Goal: Task Accomplishment & Management: Manage account settings

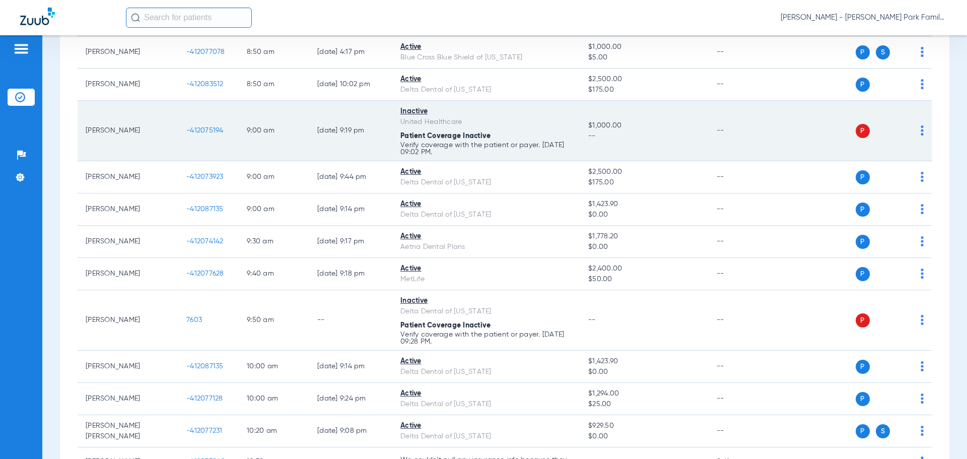
scroll to position [403, 0]
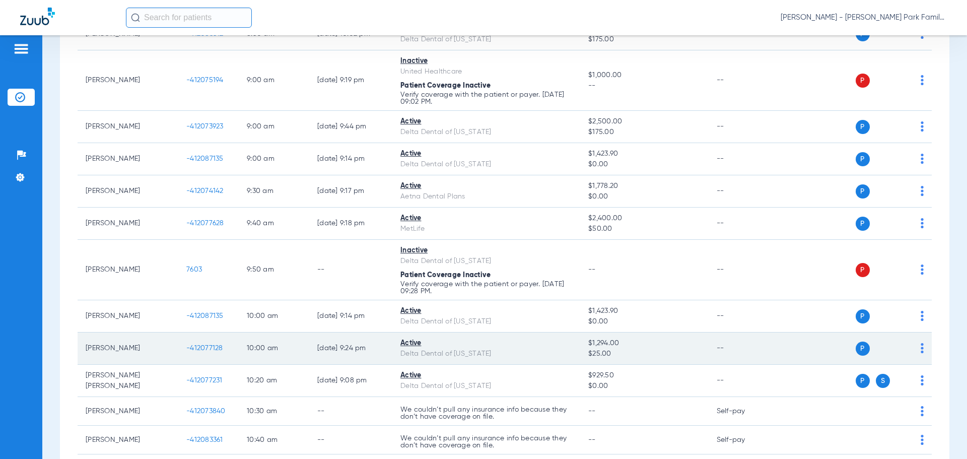
click at [207, 349] on span "-412077128" at bounding box center [204, 347] width 37 height 7
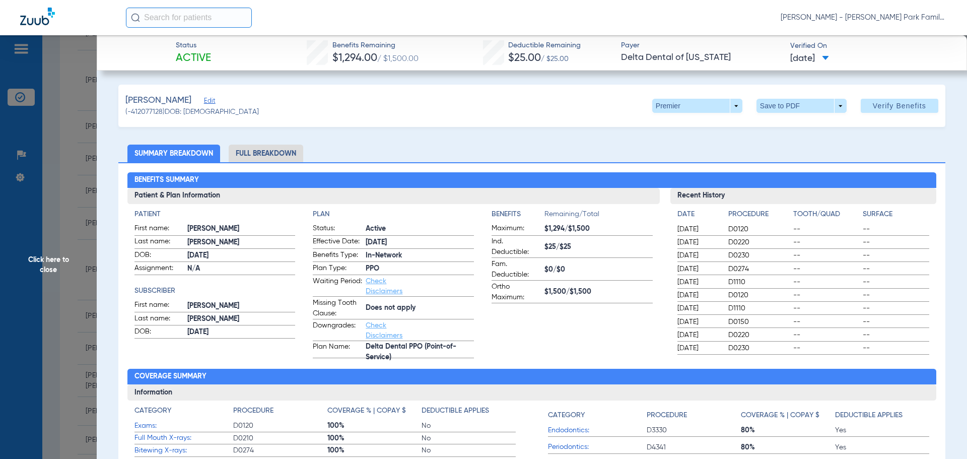
click at [61, 262] on span "Click here to close" at bounding box center [48, 264] width 97 height 459
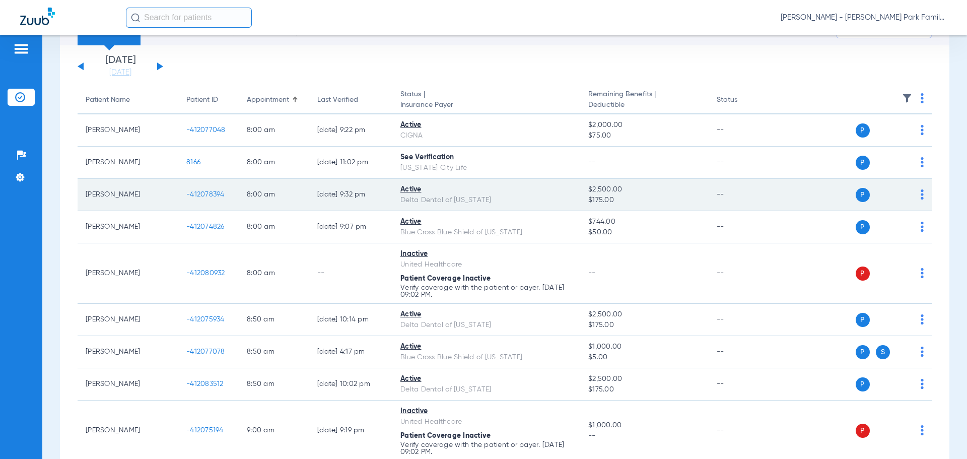
scroll to position [0, 0]
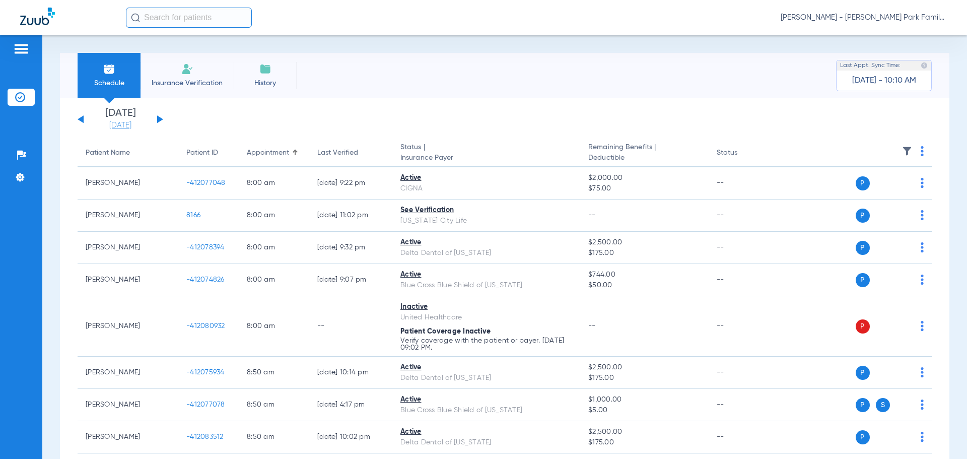
click at [122, 124] on link "[DATE]" at bounding box center [120, 125] width 60 height 10
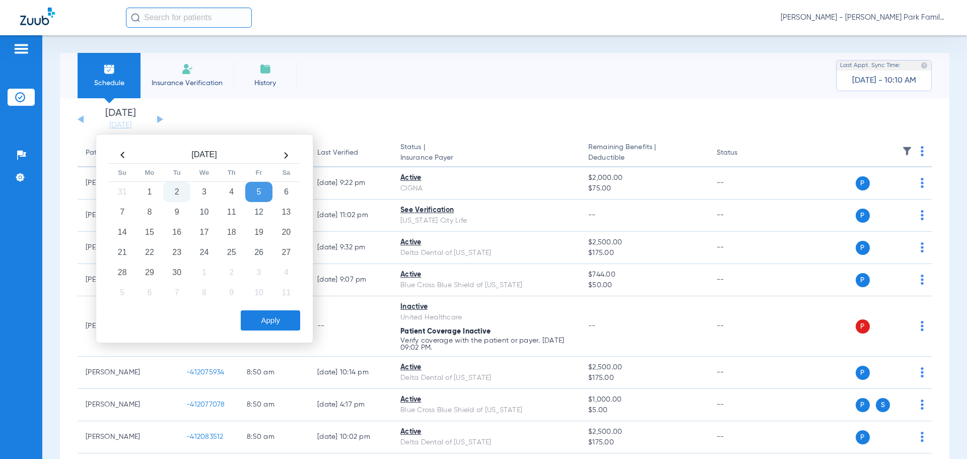
click at [174, 189] on td "2" at bounding box center [176, 192] width 27 height 20
click at [266, 321] on button "Apply" at bounding box center [270, 320] width 59 height 20
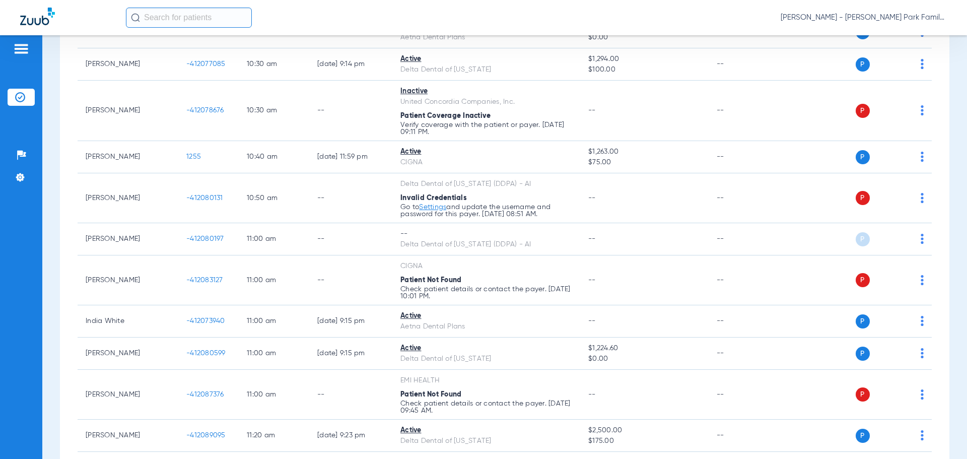
scroll to position [604, 0]
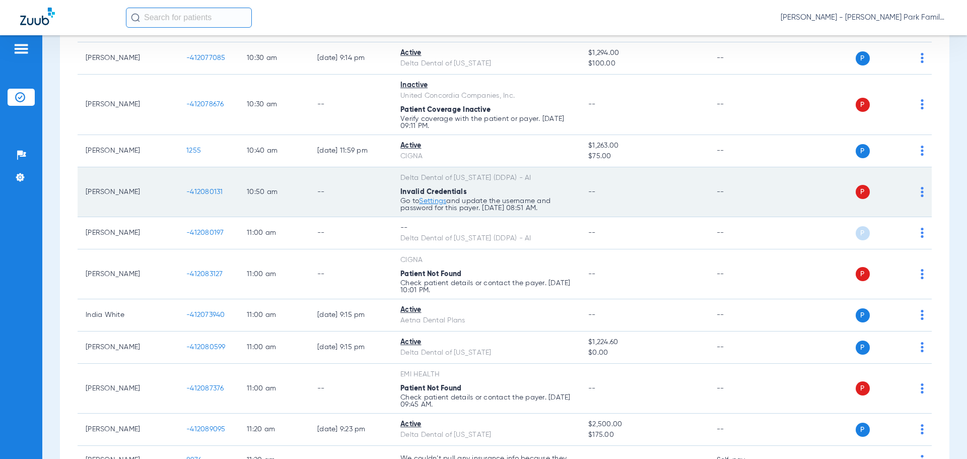
click at [204, 191] on span "-412080131" at bounding box center [204, 191] width 37 height 7
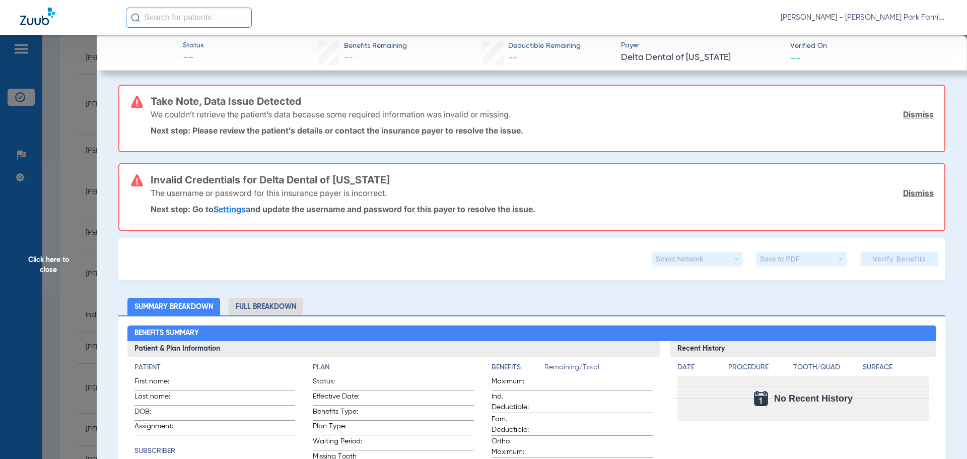
click at [282, 241] on div "Select Network arrow_drop_down Save to PDF arrow_drop_down Verify Benefits" at bounding box center [531, 259] width 827 height 42
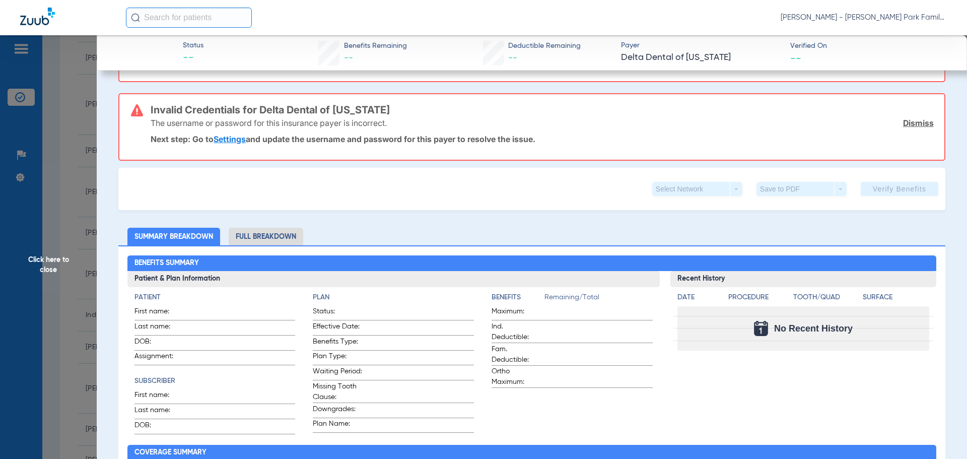
scroll to position [0, 0]
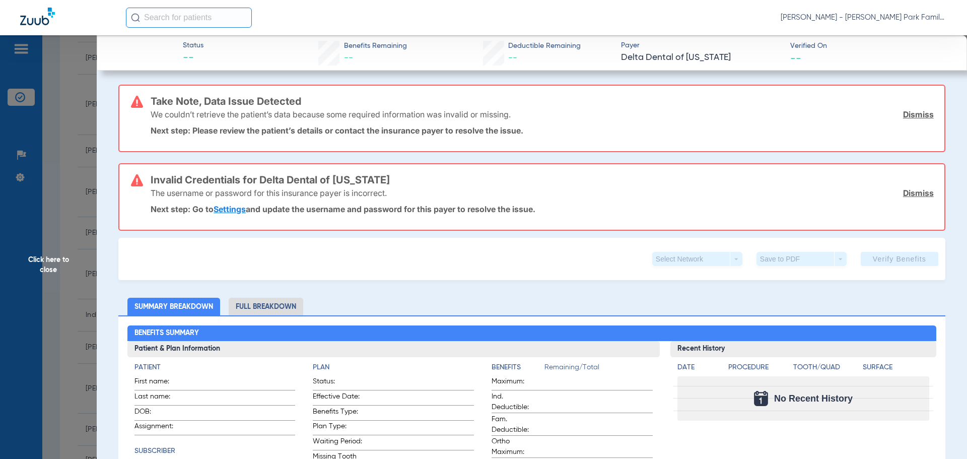
click at [267, 303] on li "Full Breakdown" at bounding box center [266, 307] width 75 height 18
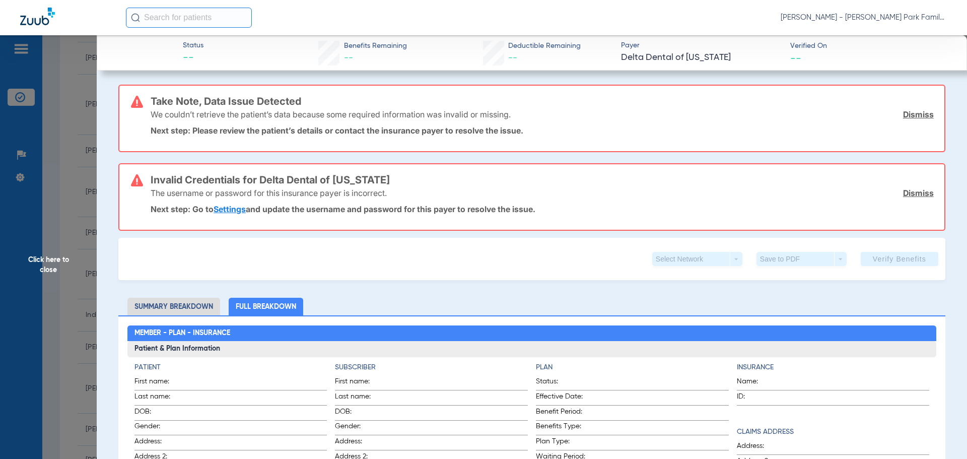
click at [49, 268] on span "Click here to close" at bounding box center [48, 264] width 97 height 459
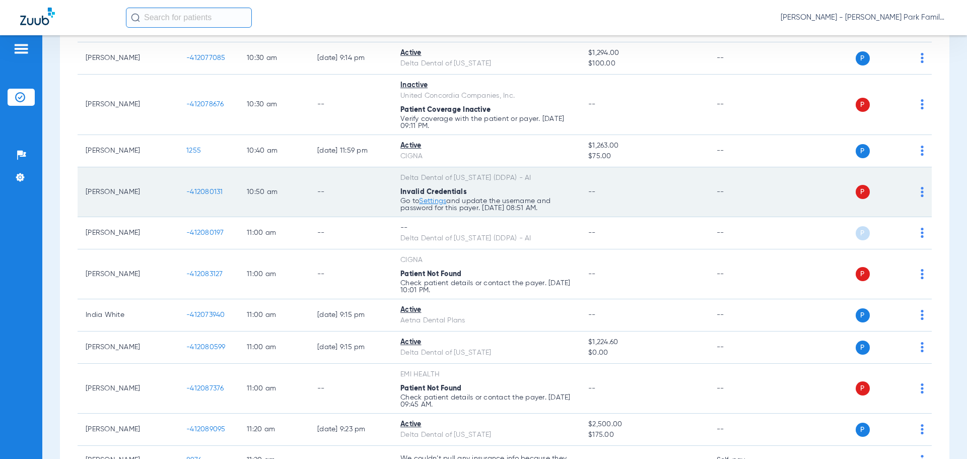
click at [211, 194] on span "-412080131" at bounding box center [204, 191] width 37 height 7
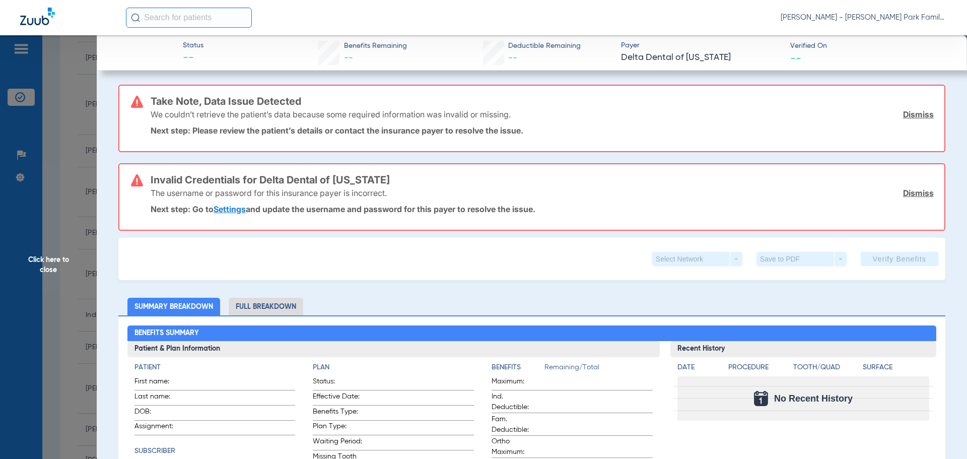
click at [229, 275] on div "Select Network arrow_drop_down Save to PDF arrow_drop_down Verify Benefits" at bounding box center [531, 259] width 827 height 42
click at [212, 269] on div "Select Network arrow_drop_down Save to PDF arrow_drop_down Verify Benefits" at bounding box center [531, 259] width 827 height 42
click at [240, 266] on div "Select Network arrow_drop_down Save to PDF arrow_drop_down Verify Benefits" at bounding box center [531, 259] width 827 height 42
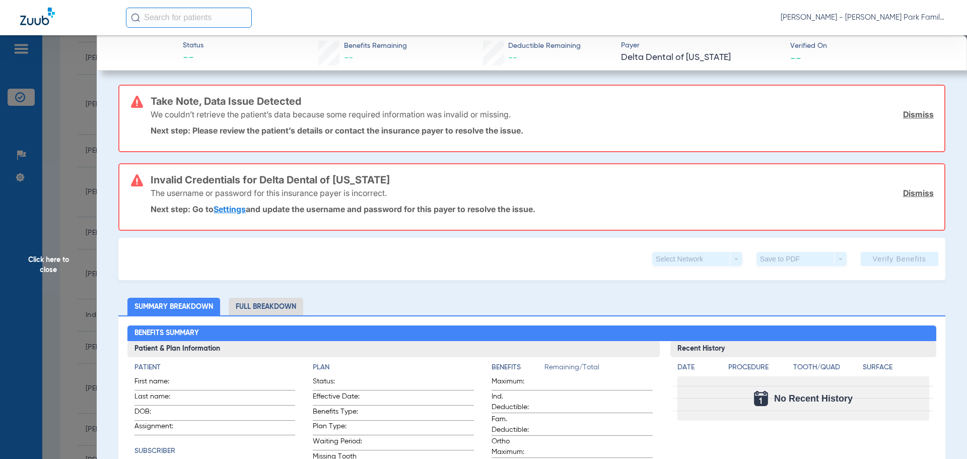
click at [259, 298] on li "Full Breakdown" at bounding box center [266, 307] width 75 height 18
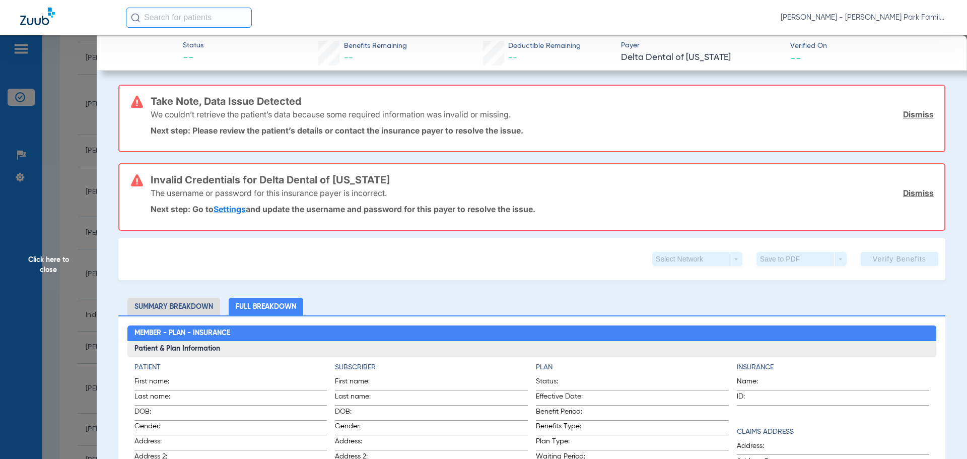
click at [41, 261] on span "Click here to close" at bounding box center [48, 264] width 97 height 459
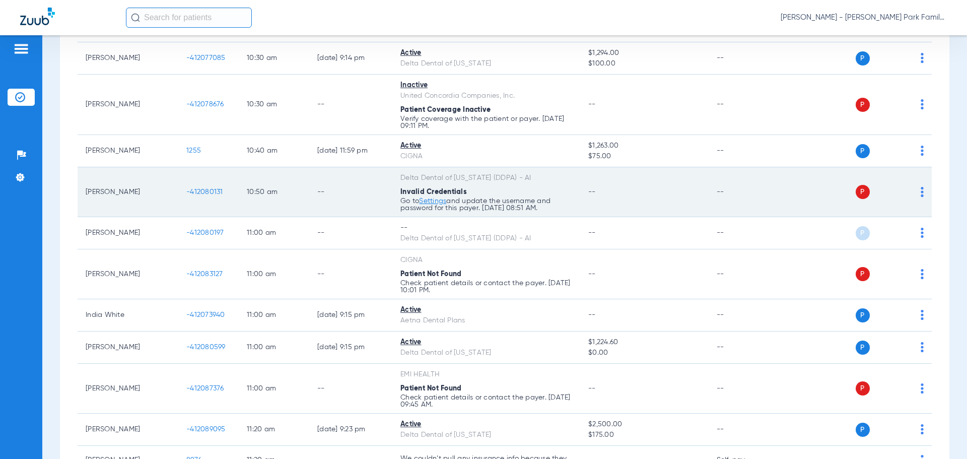
click at [916, 192] on td "P S" at bounding box center [854, 192] width 156 height 50
click at [920, 192] on img at bounding box center [921, 192] width 3 height 10
click at [564, 196] on div at bounding box center [483, 229] width 967 height 459
click at [856, 191] on span "P" at bounding box center [863, 192] width 14 height 14
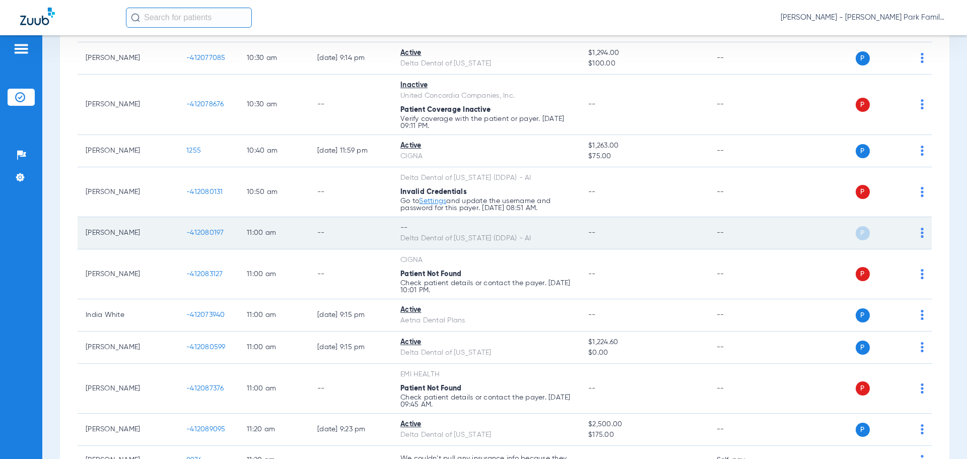
click at [217, 230] on span "-412080197" at bounding box center [205, 232] width 38 height 7
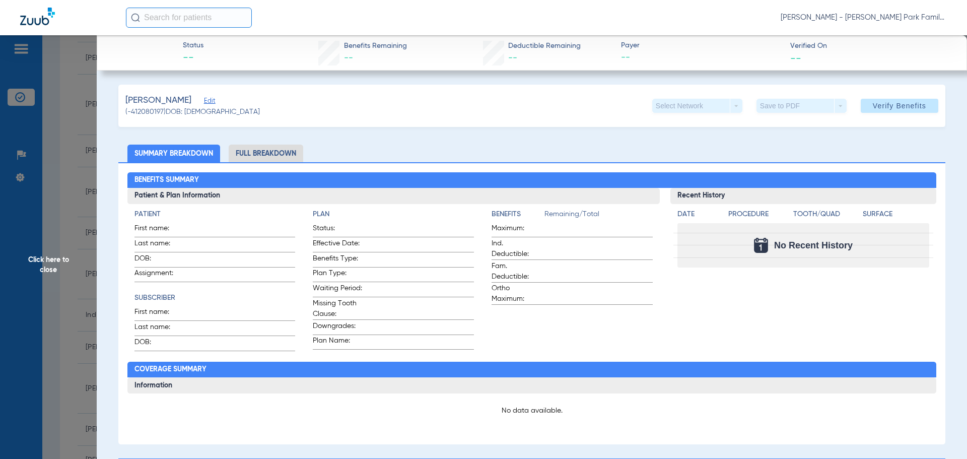
click at [48, 256] on span "Click here to close" at bounding box center [48, 264] width 97 height 459
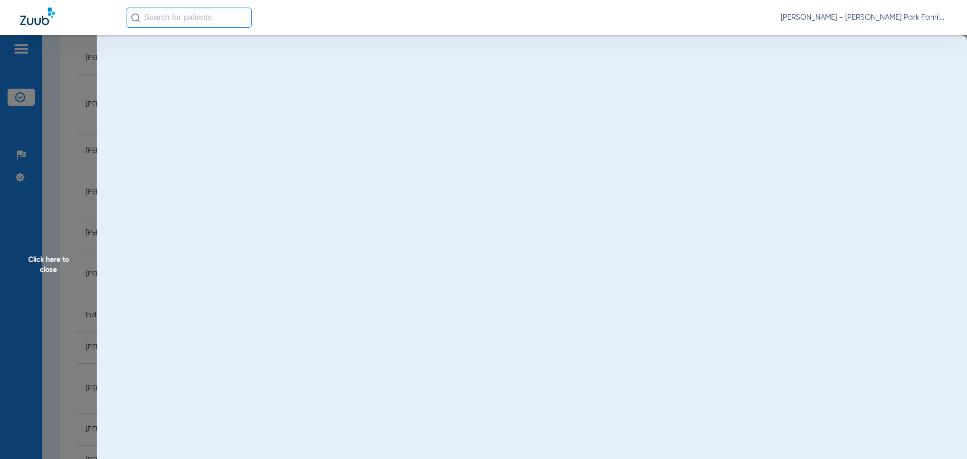
click at [102, 189] on div "Click here to close" at bounding box center [483, 264] width 967 height 459
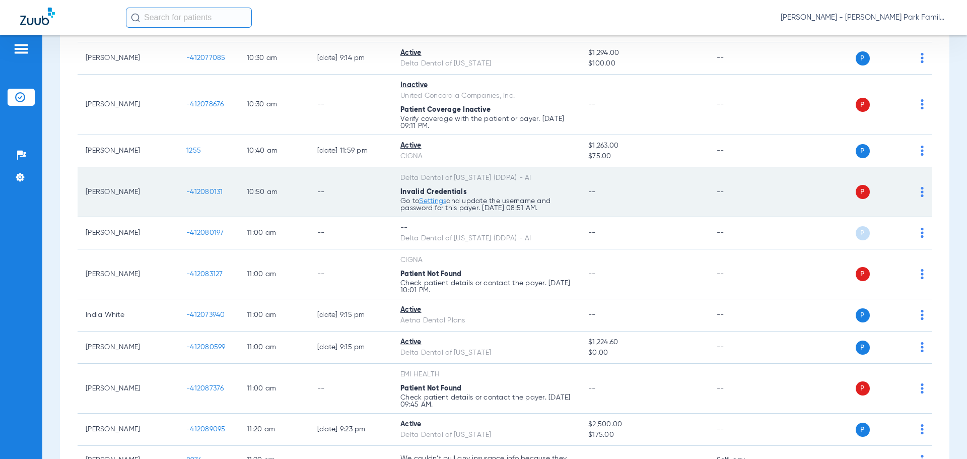
click at [195, 188] on span "-412080131" at bounding box center [204, 191] width 37 height 7
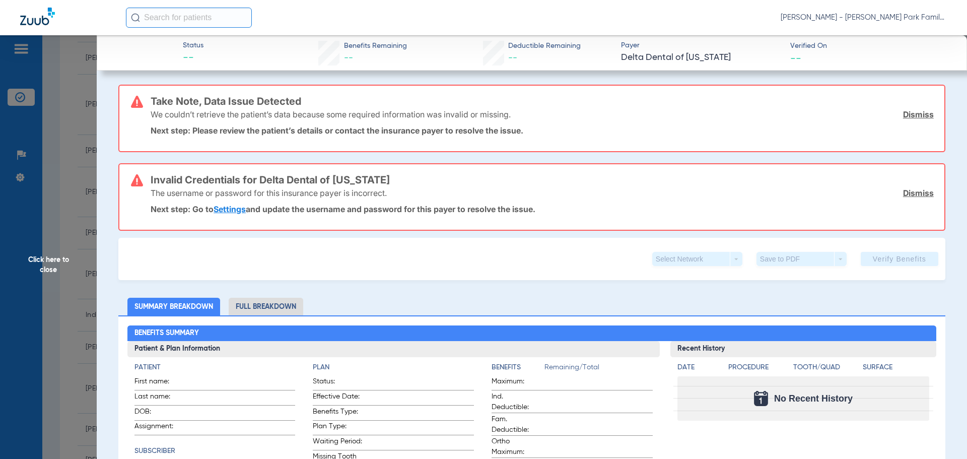
click at [915, 193] on link "Dismiss" at bounding box center [918, 193] width 31 height 10
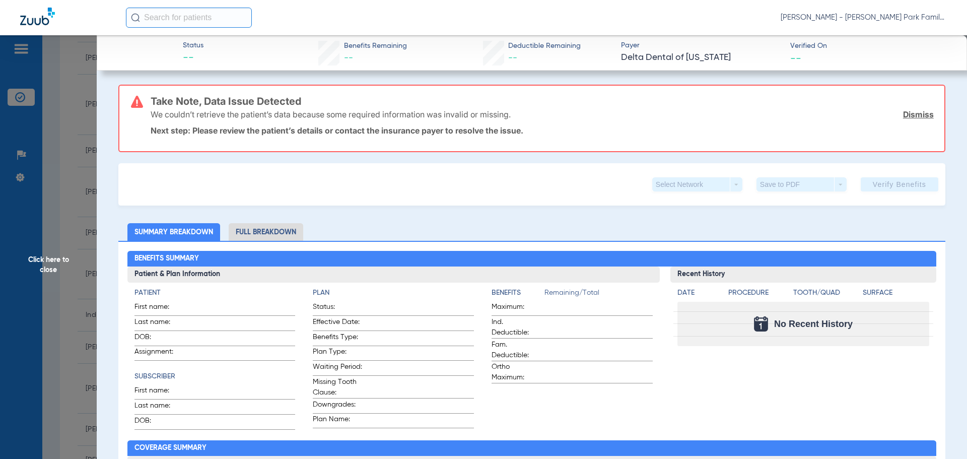
click at [903, 113] on link "Dismiss" at bounding box center [918, 114] width 31 height 10
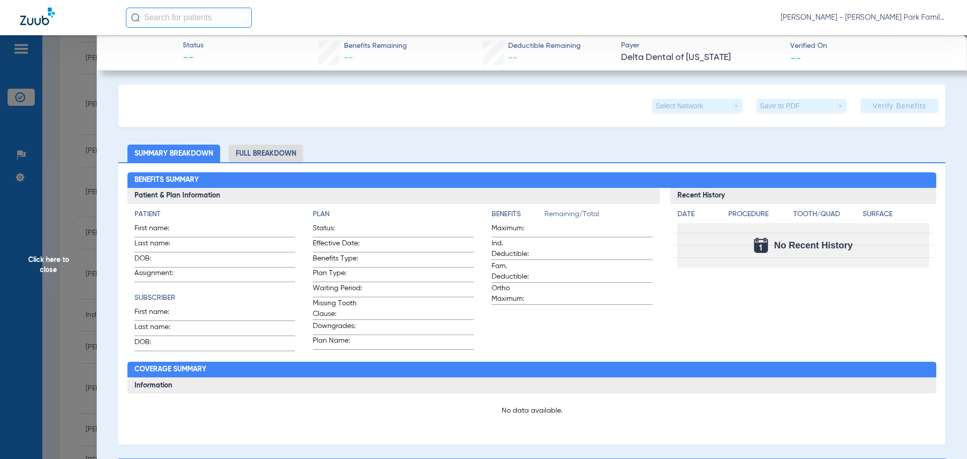
drag, startPoint x: 305, startPoint y: 117, endPoint x: 279, endPoint y: 111, distance: 26.5
click at [305, 117] on div "Select Network arrow_drop_down Save to PDF arrow_drop_down Verify Benefits" at bounding box center [531, 106] width 827 height 42
click at [278, 111] on div "Select Network arrow_drop_down Save to PDF arrow_drop_down Verify Benefits" at bounding box center [531, 106] width 827 height 42
drag, startPoint x: 218, startPoint y: 66, endPoint x: 464, endPoint y: 38, distance: 247.8
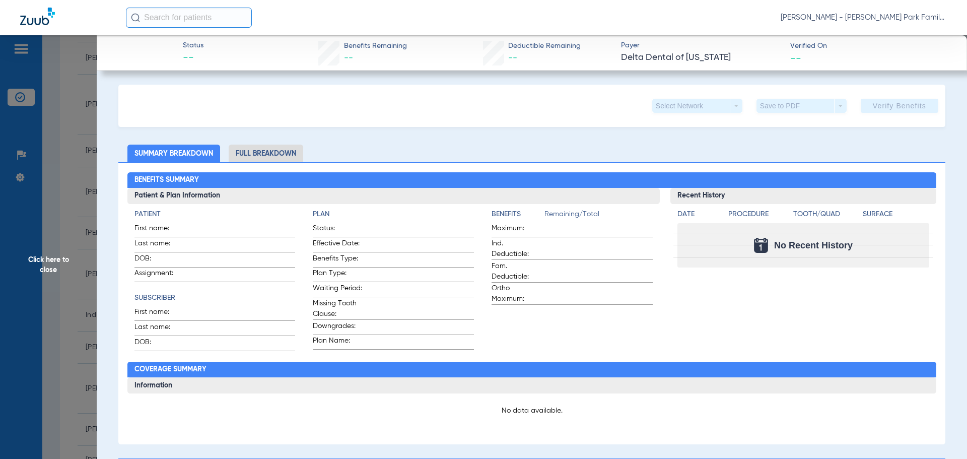
click at [219, 66] on div "Status -- Benefits Remaining -- Deductible Remaining -- Payer Delta Dental of W…" at bounding box center [532, 52] width 870 height 35
click at [648, 43] on div "Status -- Benefits Remaining -- Deductible Remaining -- Payer Delta Dental of W…" at bounding box center [532, 52] width 870 height 35
click at [813, 41] on app-portal-wrapper "Anna Morris - Hessel Park Family Dentistry Patients Insurance Verification Setu…" at bounding box center [483, 247] width 967 height 494
click at [818, 129] on div "Select Network arrow_drop_down Save to PDF arrow_drop_down Verify Benefits Subs…" at bounding box center [531, 456] width 827 height 743
drag, startPoint x: 416, startPoint y: 227, endPoint x: 412, endPoint y: 171, distance: 56.1
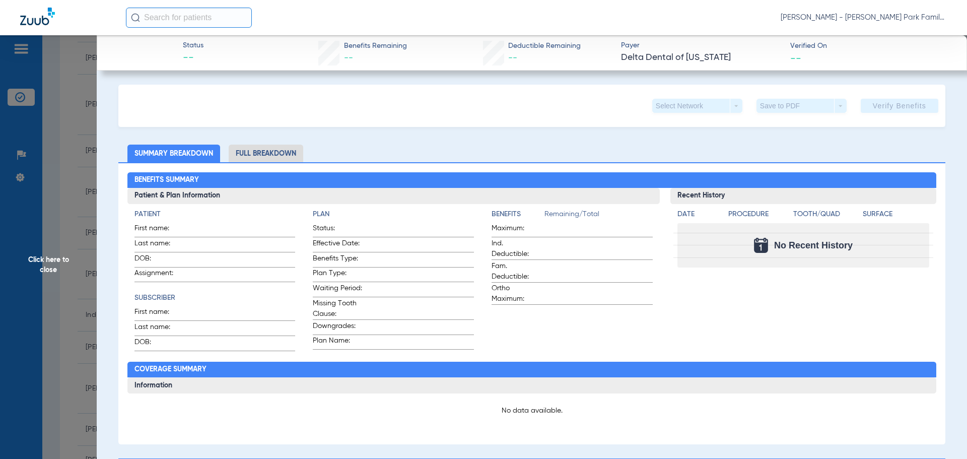
click at [414, 221] on app-plan-information "Plan Status: Effective Date: Benefits Type: Plan Type: Waiting Period: Missing …" at bounding box center [393, 280] width 161 height 142
drag, startPoint x: 388, startPoint y: 130, endPoint x: 260, endPoint y: 109, distance: 129.6
click at [387, 130] on div "Select Network arrow_drop_down Save to PDF arrow_drop_down Verify Benefits Subs…" at bounding box center [531, 456] width 827 height 743
drag, startPoint x: 260, startPoint y: 109, endPoint x: 181, endPoint y: 109, distance: 79.6
click at [250, 111] on div "Select Network arrow_drop_down Save to PDF arrow_drop_down Verify Benefits" at bounding box center [531, 106] width 827 height 42
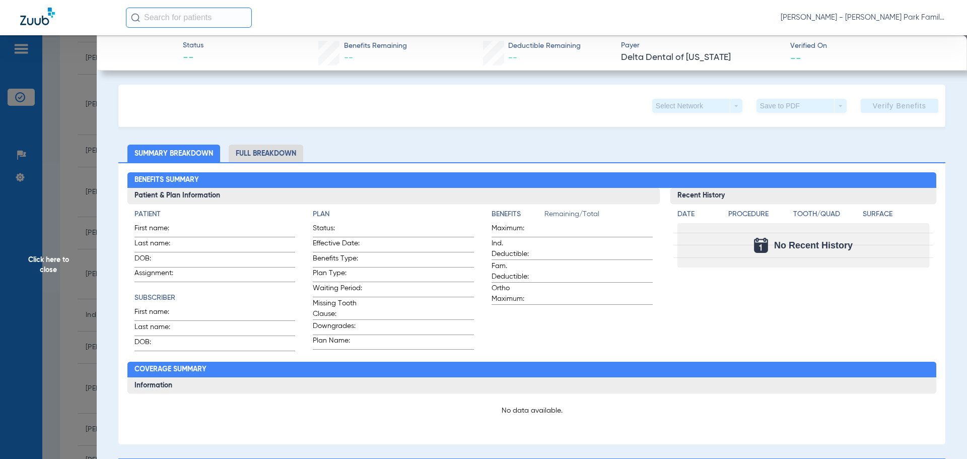
click at [180, 109] on div "Select Network arrow_drop_down Save to PDF arrow_drop_down Verify Benefits" at bounding box center [531, 106] width 827 height 42
drag, startPoint x: 184, startPoint y: 109, endPoint x: 129, endPoint y: 126, distance: 57.8
click at [183, 112] on div "Select Network arrow_drop_down Save to PDF arrow_drop_down Verify Benefits" at bounding box center [531, 106] width 827 height 42
click at [61, 270] on span "Click here to close" at bounding box center [48, 264] width 97 height 459
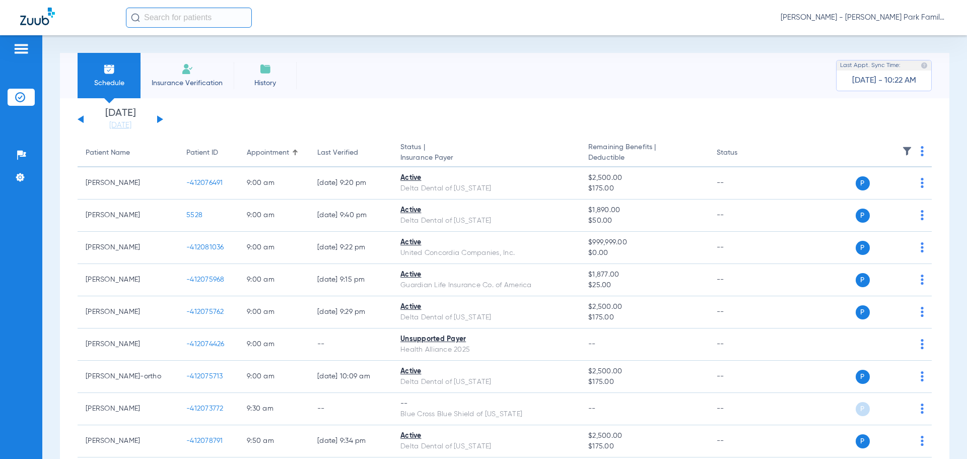
click at [195, 77] on li "Insurance Verification" at bounding box center [186, 75] width 93 height 45
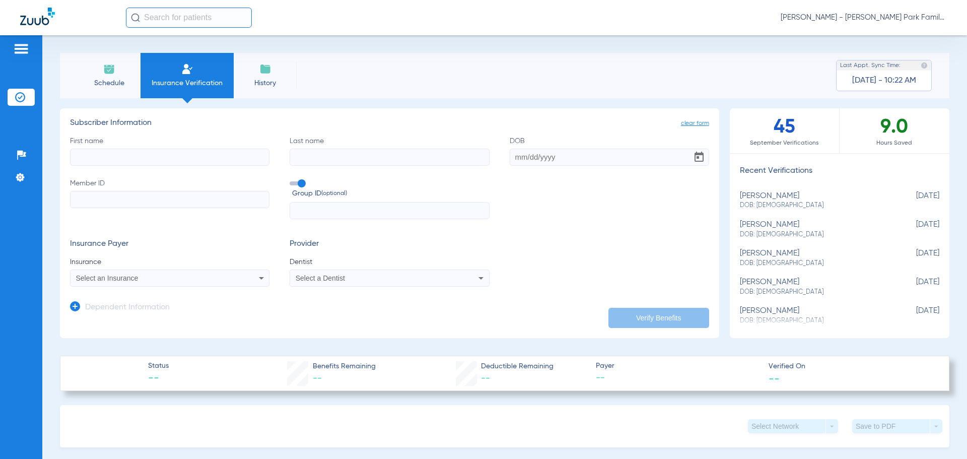
click at [213, 161] on input "First name" at bounding box center [169, 157] width 199 height 17
type input "[PERSON_NAME]"
type input "Rund"
drag, startPoint x: 551, startPoint y: 159, endPoint x: 552, endPoint y: 154, distance: 5.1
click at [551, 158] on input "DOB Required" at bounding box center [609, 157] width 199 height 17
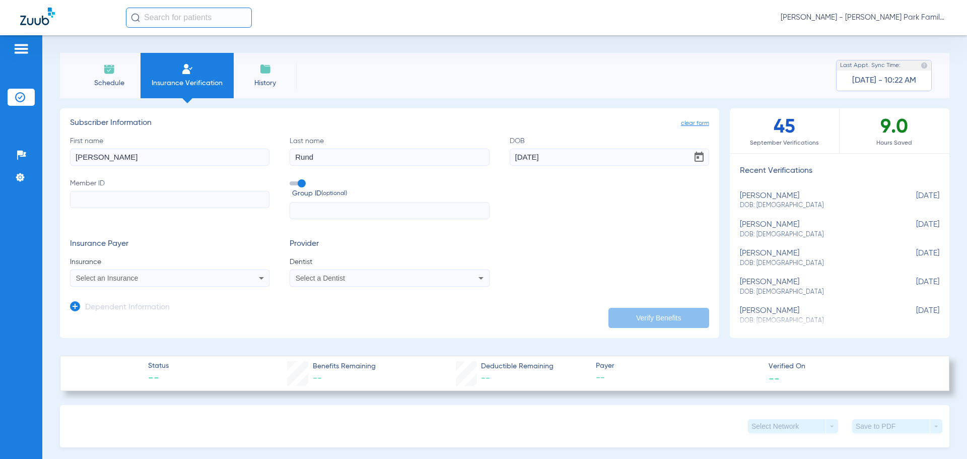
type input "[DATE]"
click at [154, 196] on input "Member ID" at bounding box center [169, 199] width 199 height 17
click at [203, 199] on input "Member ID Required" at bounding box center [169, 199] width 199 height 17
paste input "966258499"
type input "966258499"
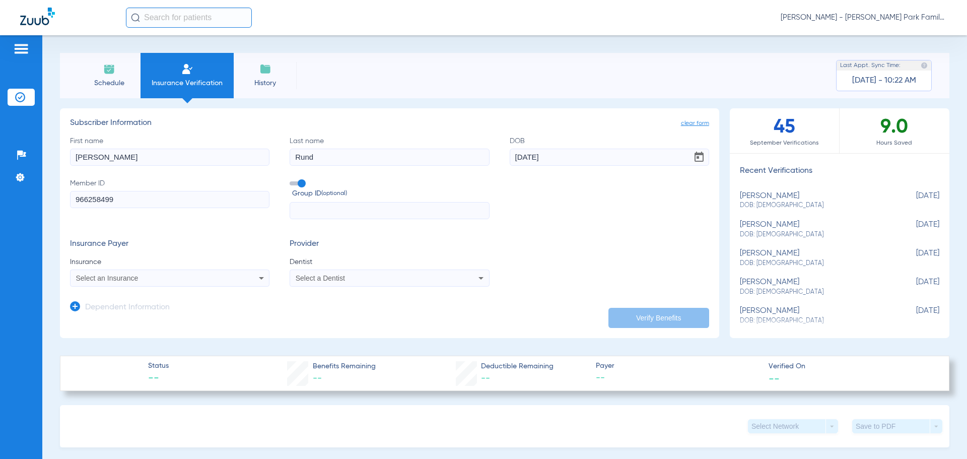
click at [298, 181] on span at bounding box center [297, 183] width 15 height 4
click at [292, 180] on input "Group ID (optional)" at bounding box center [292, 180] width 0 height 0
click at [222, 285] on mat-select "Select an Insurance" at bounding box center [169, 277] width 199 height 17
click at [222, 281] on div "Select an Insurance" at bounding box center [151, 277] width 151 height 7
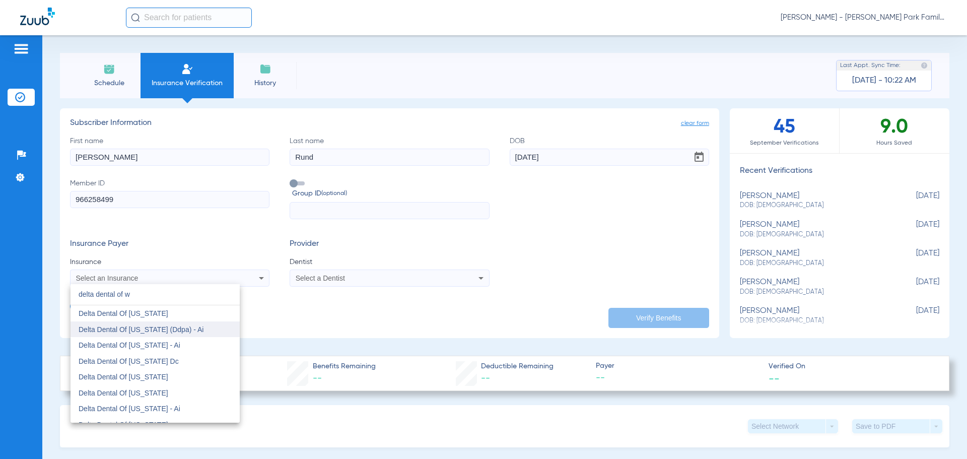
type input "delta dental of w"
click at [196, 325] on span "Delta Dental Of [US_STATE] (Ddpa) - Ai" at bounding box center [141, 329] width 125 height 8
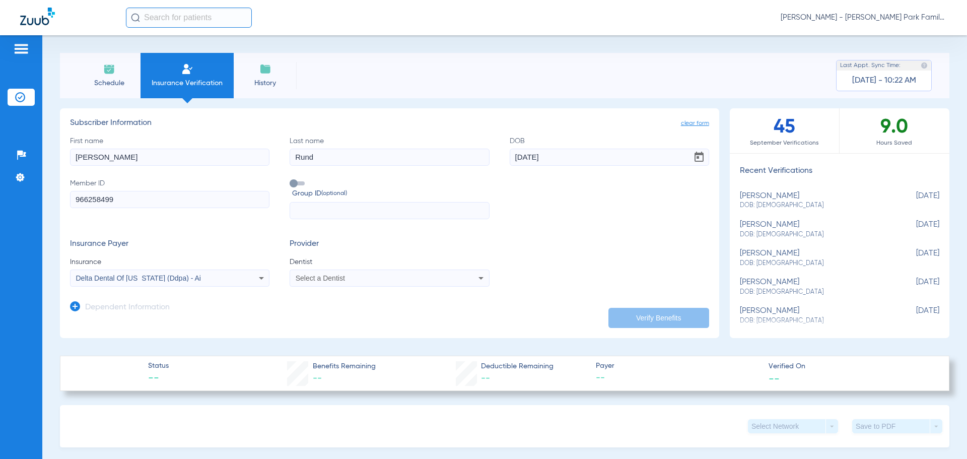
click at [324, 271] on mat-select "Select a Dentist" at bounding box center [389, 277] width 199 height 17
click at [326, 277] on span "Select a Dentist" at bounding box center [320, 278] width 49 height 8
type input "steve"
drag, startPoint x: 326, startPoint y: 315, endPoint x: 331, endPoint y: 294, distance: 21.7
click at [326, 315] on span "[PERSON_NAME]" at bounding box center [326, 313] width 59 height 8
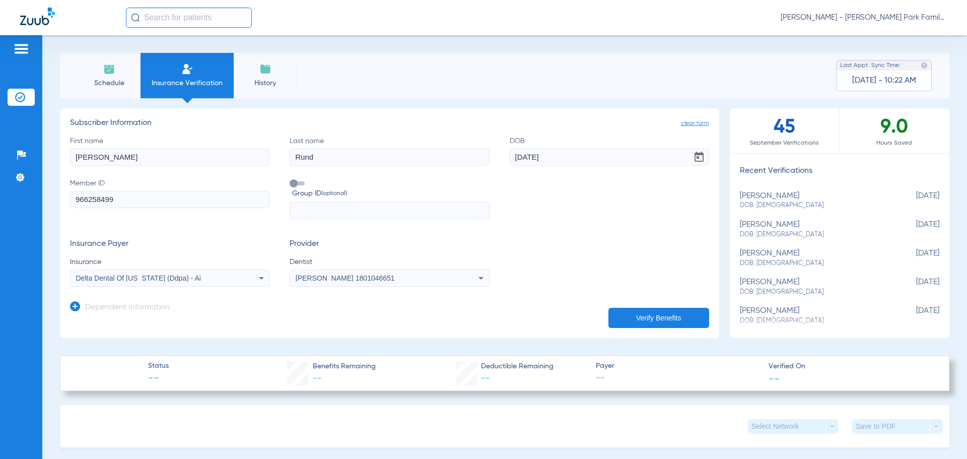
click at [660, 310] on button "Verify Benefits" at bounding box center [658, 318] width 101 height 20
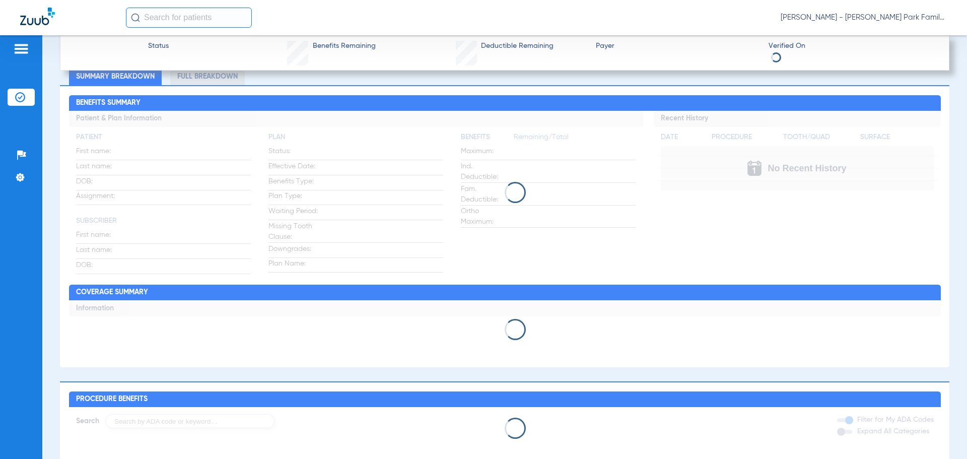
scroll to position [741, 0]
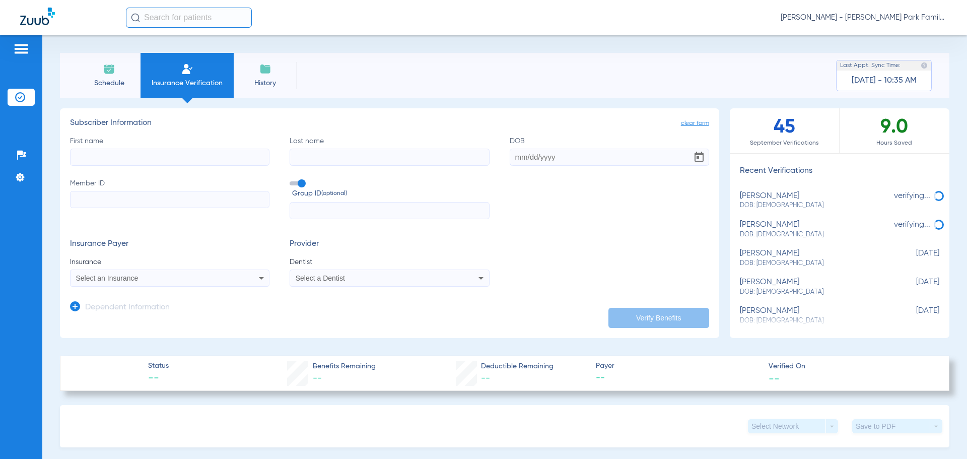
click at [839, 211] on li "[PERSON_NAME] DOB: [DEMOGRAPHIC_DATA] verifying..." at bounding box center [840, 201] width 220 height 24
type input "Tierra"
type input "Brown"
type input "[DATE]"
type input "334860653"
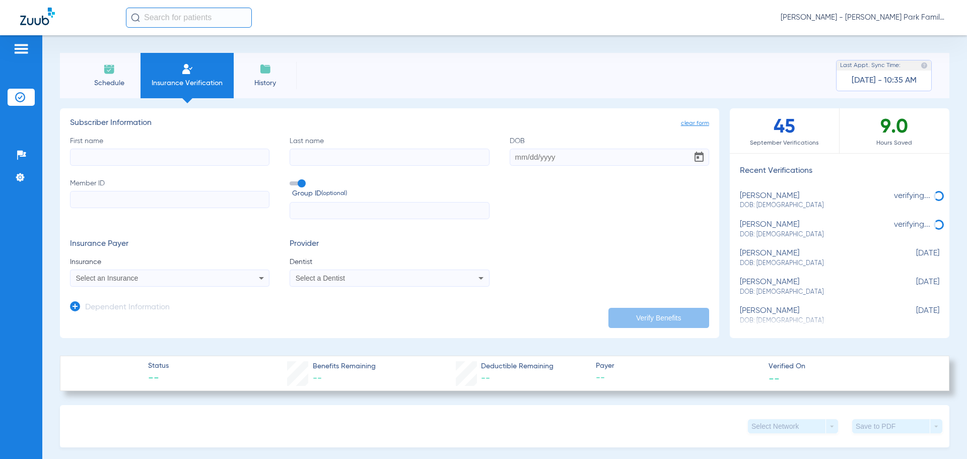
type input "5384448"
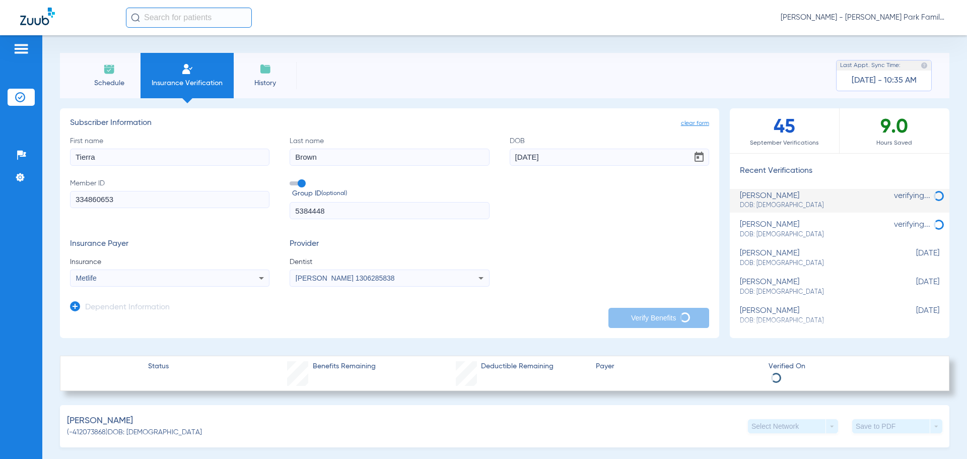
click at [763, 229] on div "[PERSON_NAME] DOB: [DEMOGRAPHIC_DATA]" at bounding box center [814, 229] width 149 height 19
type input "[PERSON_NAME]"
type input "Rund"
type input "[DATE]"
type input "966258499"
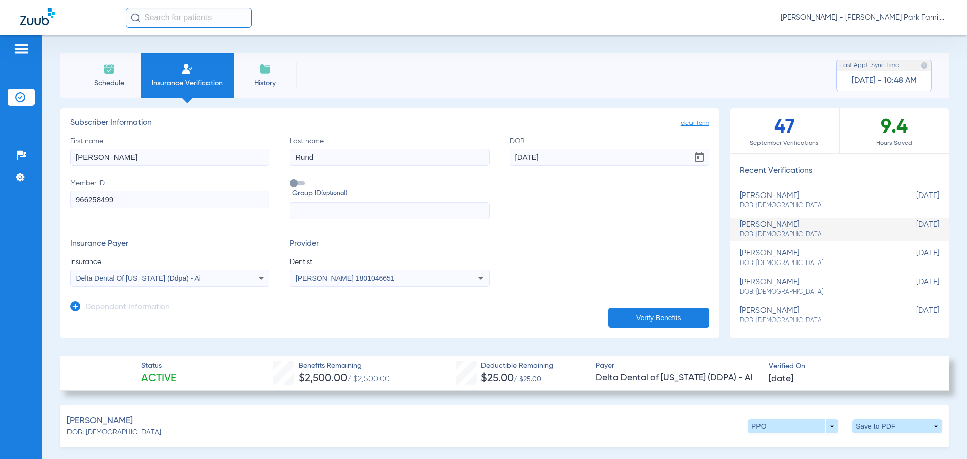
click at [97, 84] on span "Schedule" at bounding box center [109, 83] width 48 height 10
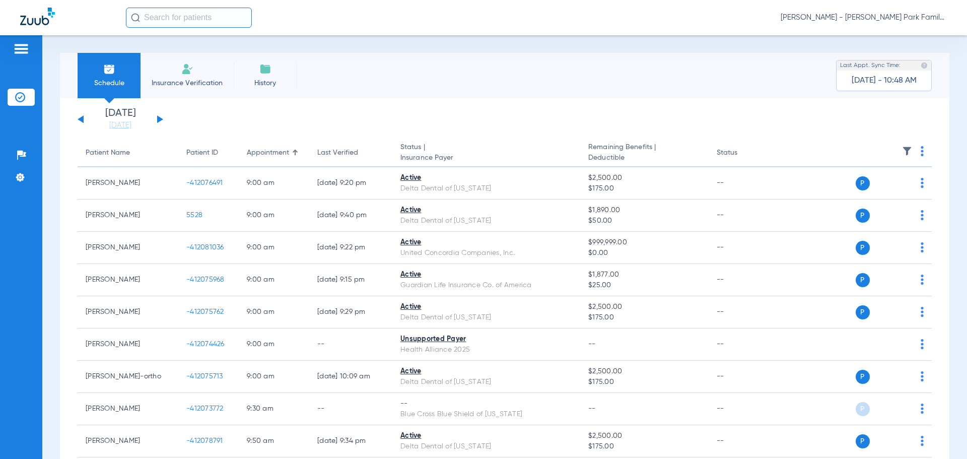
click at [159, 120] on button at bounding box center [160, 119] width 6 height 8
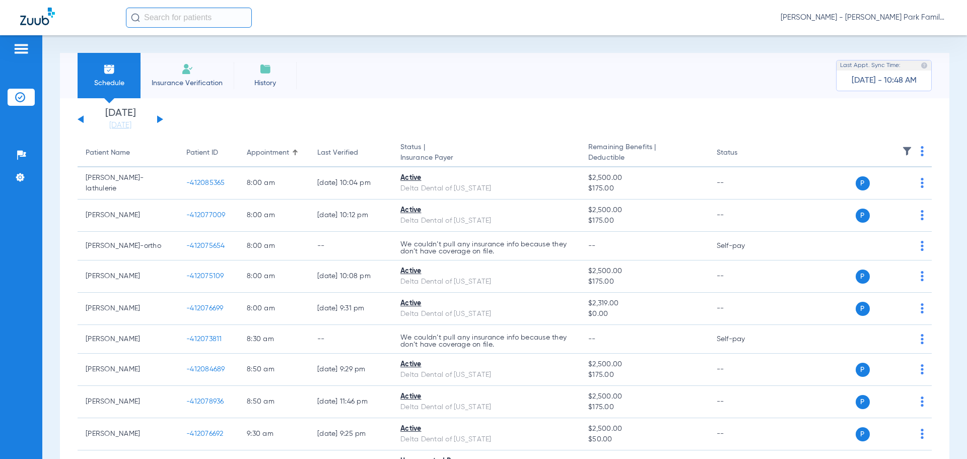
click at [902, 155] on img at bounding box center [907, 151] width 10 height 10
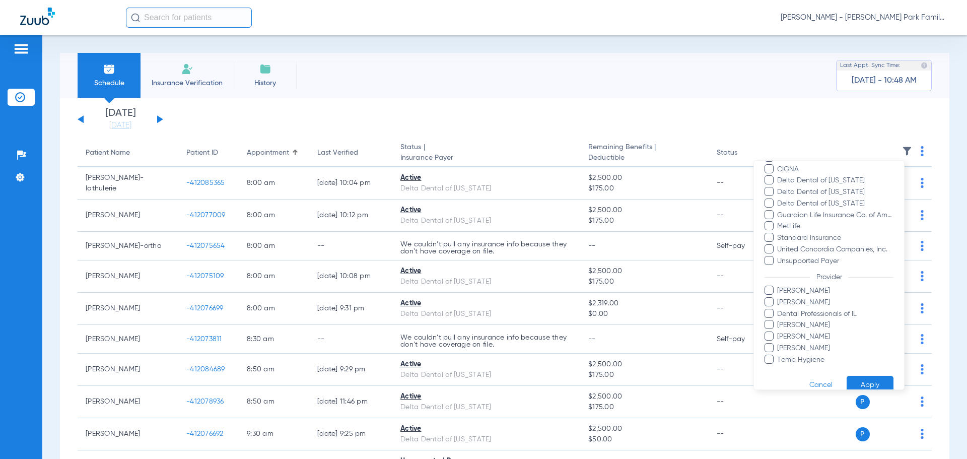
scroll to position [184, 0]
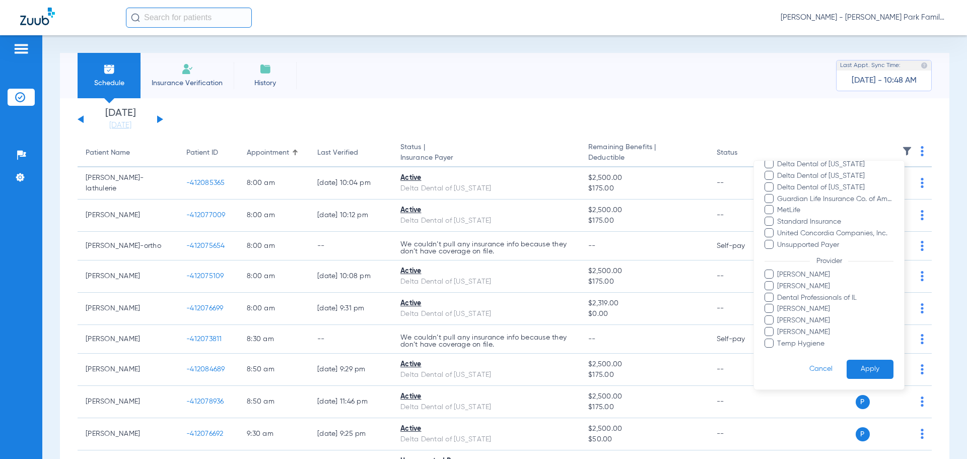
click at [769, 322] on span at bounding box center [768, 319] width 9 height 9
click at [778, 327] on input "[PERSON_NAME]" at bounding box center [778, 327] width 0 height 0
click at [770, 309] on span at bounding box center [768, 308] width 9 height 9
click at [778, 316] on input "[PERSON_NAME]" at bounding box center [778, 316] width 0 height 0
click at [765, 287] on span at bounding box center [768, 285] width 9 height 9
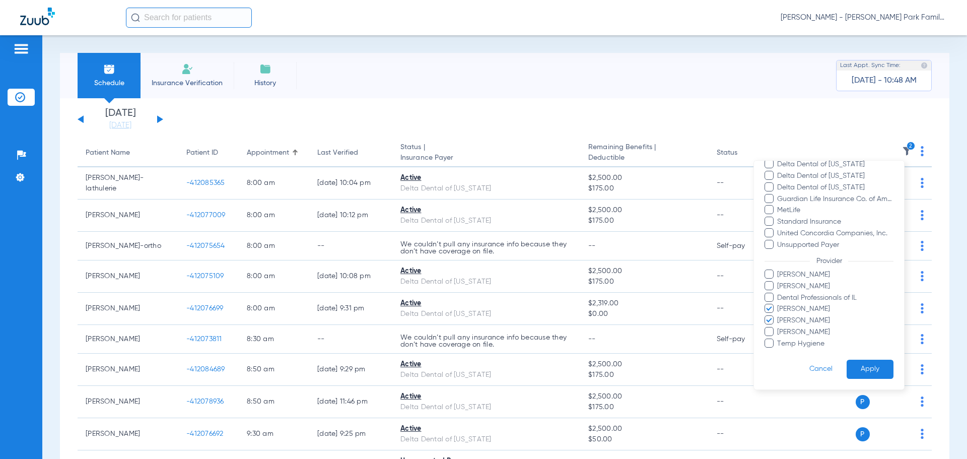
click at [778, 293] on input "[PERSON_NAME]" at bounding box center [778, 293] width 0 height 0
click at [869, 377] on button "Apply" at bounding box center [869, 370] width 47 height 20
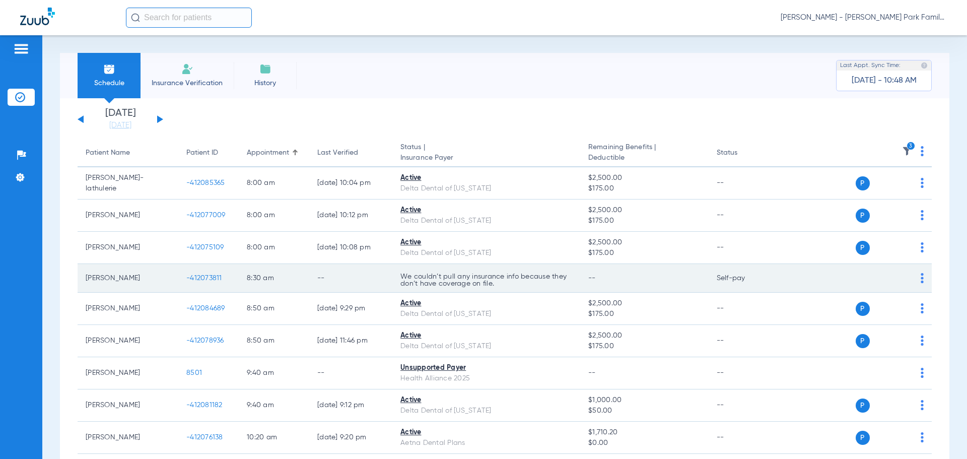
click at [197, 278] on span "-412073811" at bounding box center [204, 277] width 36 height 7
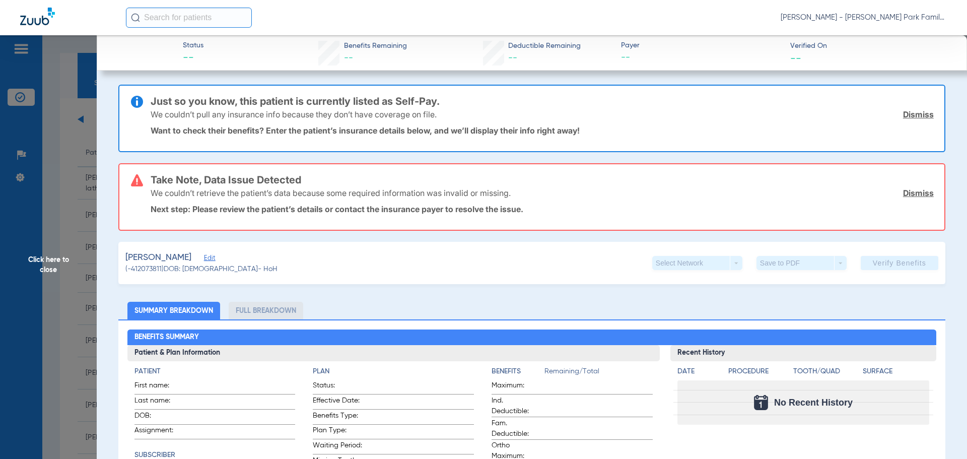
drag, startPoint x: 194, startPoint y: 259, endPoint x: 205, endPoint y: 260, distance: 10.6
click at [204, 260] on span "Edit" at bounding box center [208, 259] width 9 height 10
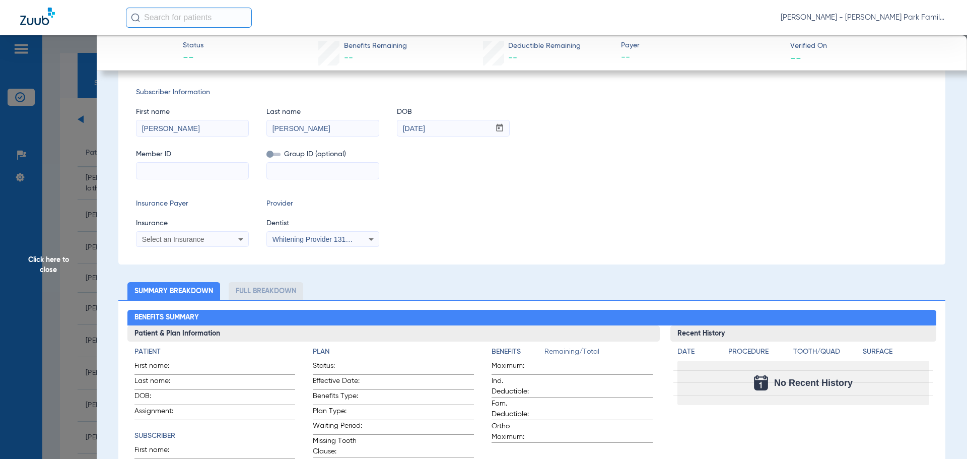
scroll to position [403, 0]
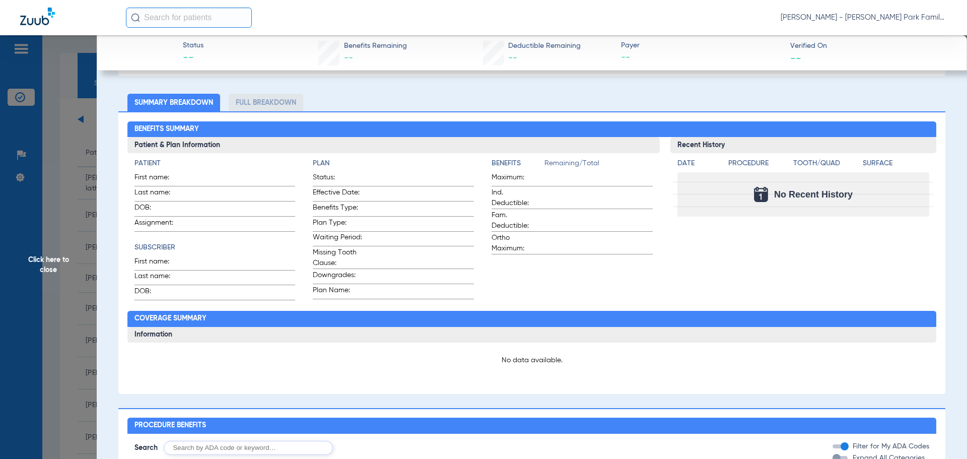
click at [60, 270] on span "Click here to close" at bounding box center [48, 264] width 97 height 459
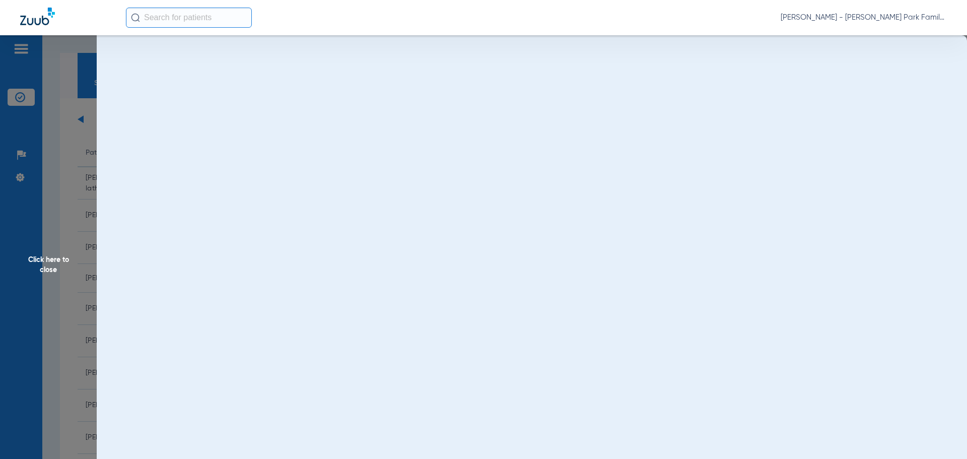
scroll to position [0, 0]
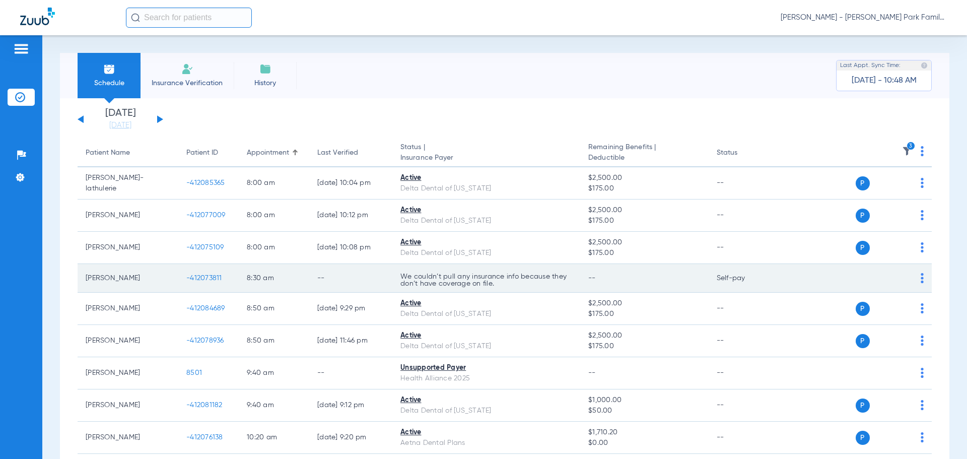
click at [207, 279] on span "-412073811" at bounding box center [204, 277] width 36 height 7
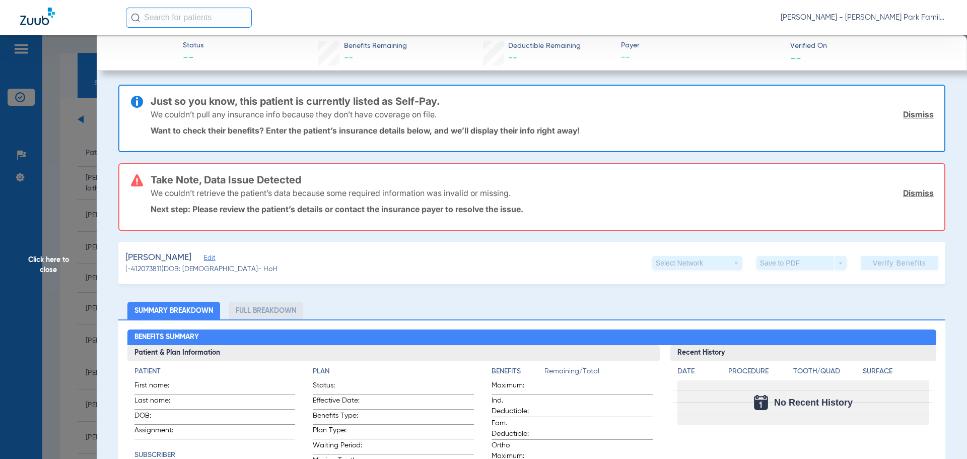
click at [204, 256] on span "Edit" at bounding box center [208, 259] width 9 height 10
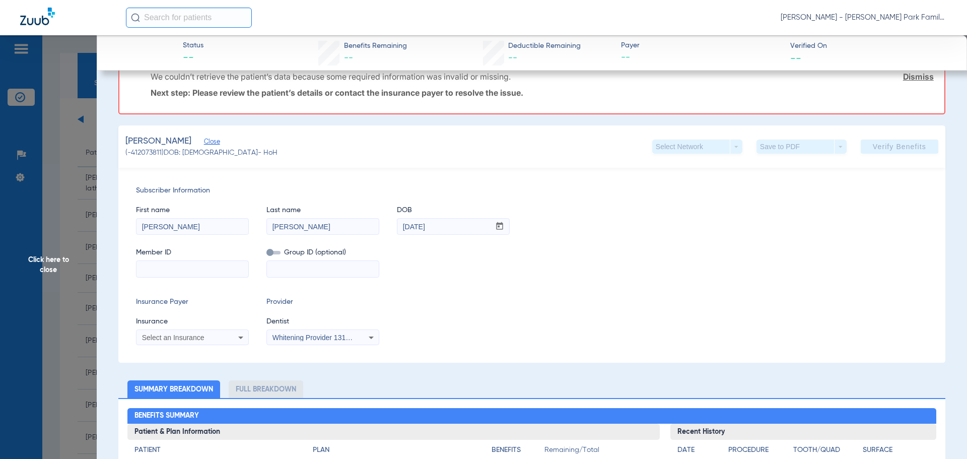
scroll to position [151, 0]
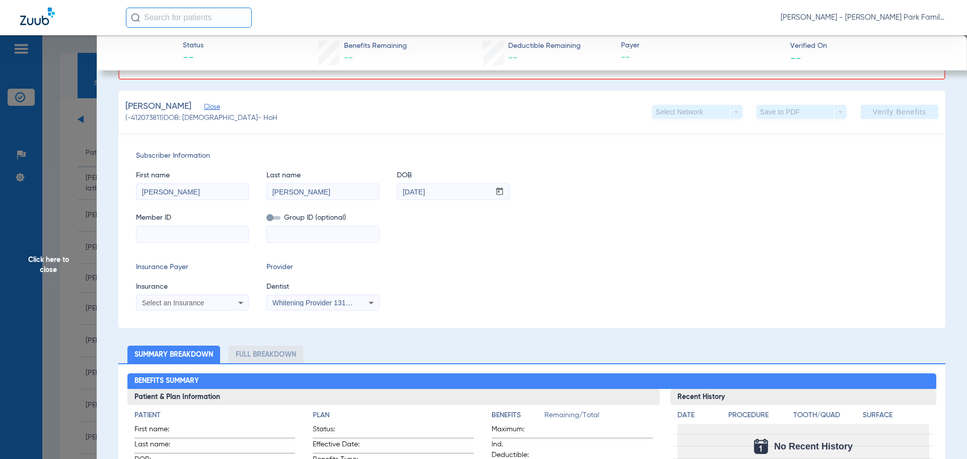
click at [60, 280] on span "Click here to close" at bounding box center [48, 264] width 97 height 459
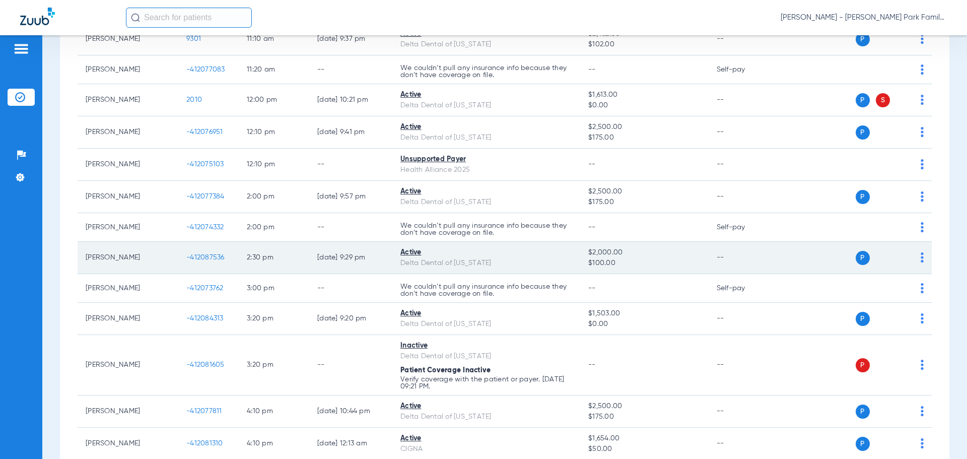
scroll to position [504, 0]
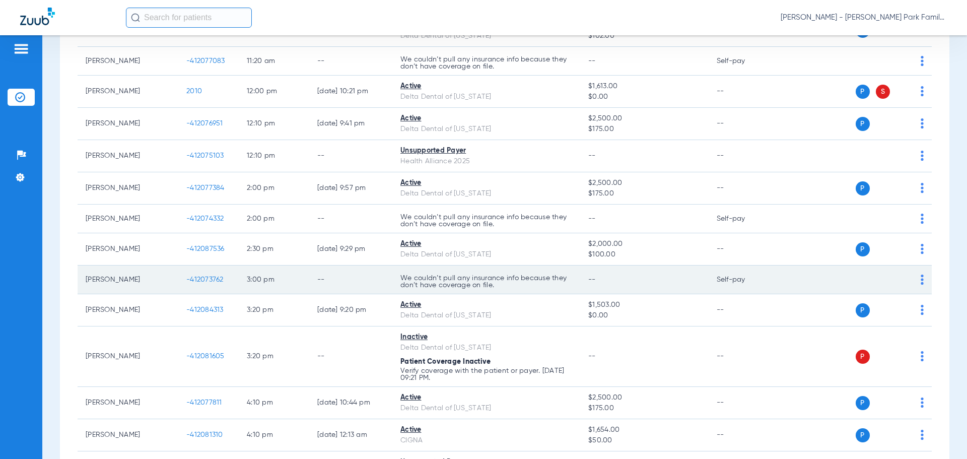
click at [204, 277] on span "-412073762" at bounding box center [204, 279] width 37 height 7
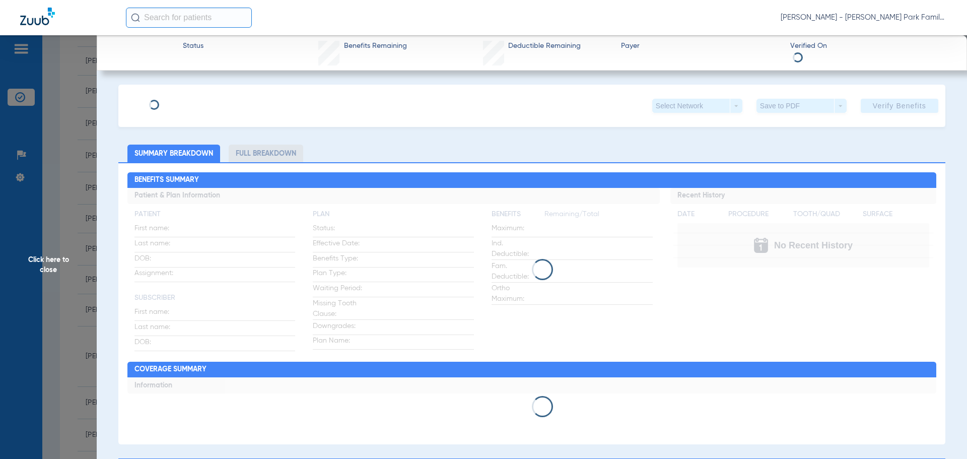
type input "[PERSON_NAME]"
type input "Birch"
type input "[DATE]"
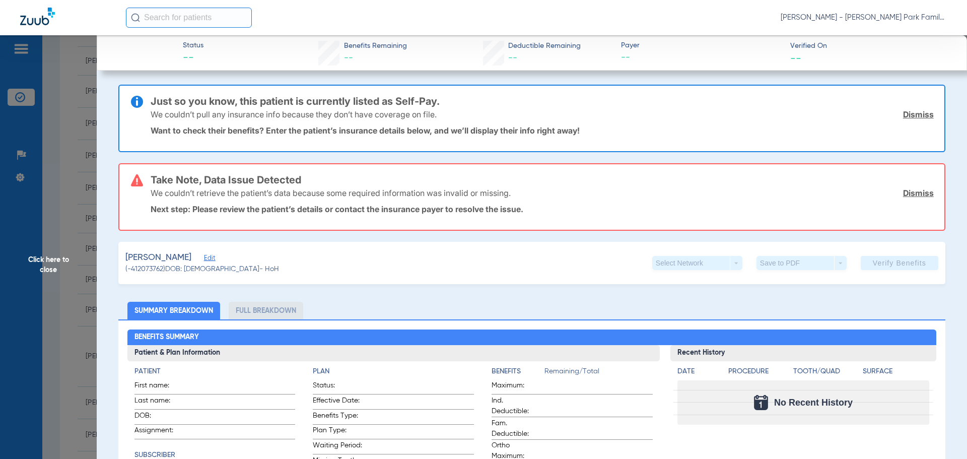
click at [192, 257] on div "[PERSON_NAME]" at bounding box center [202, 257] width 154 height 13
click at [204, 259] on span "Edit" at bounding box center [208, 259] width 9 height 10
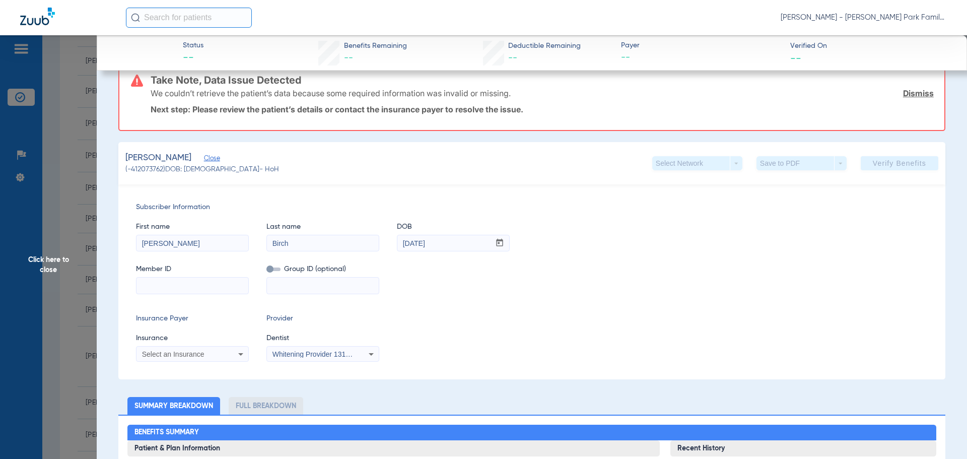
scroll to position [101, 0]
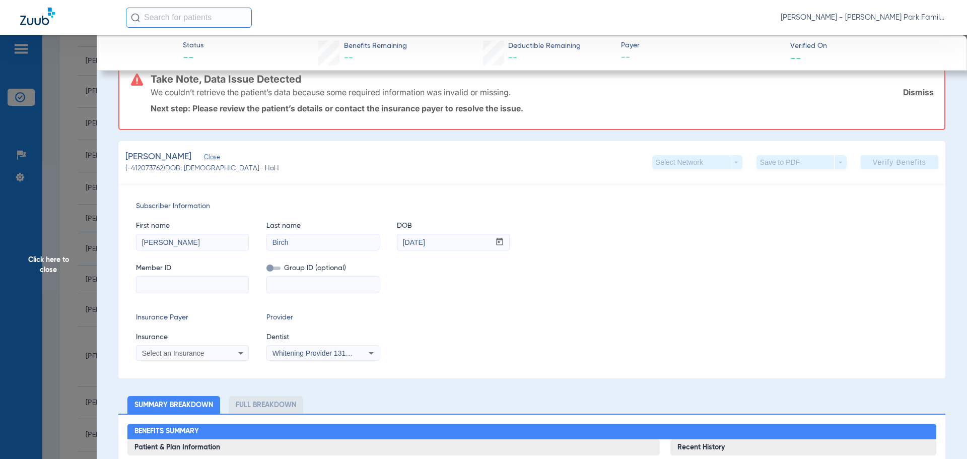
click at [164, 281] on input at bounding box center [192, 284] width 112 height 16
paste input "441695260"
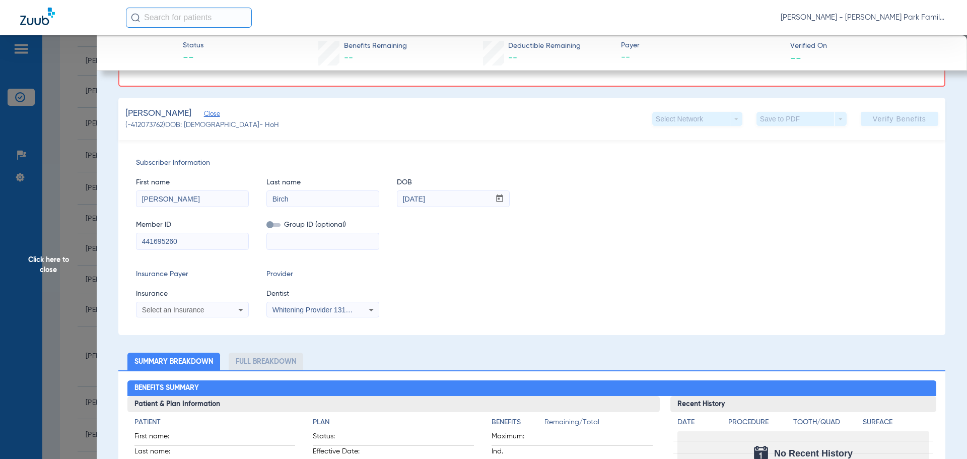
scroll to position [201, 0]
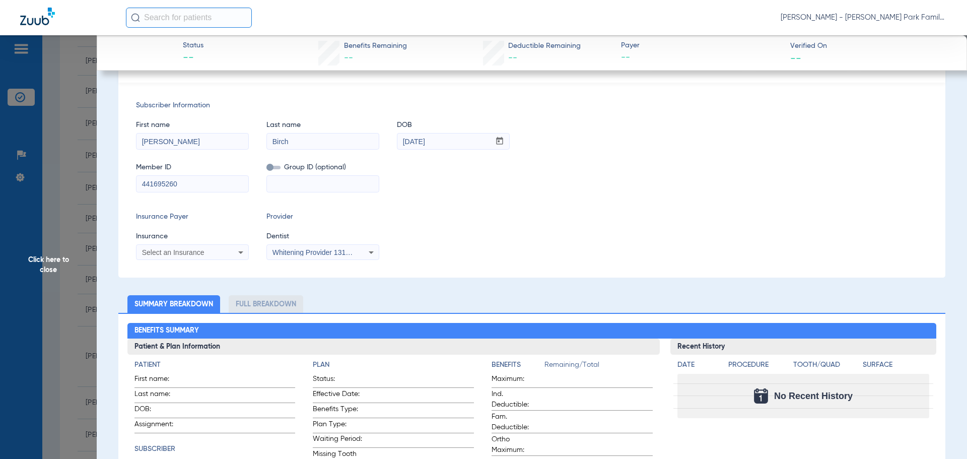
type input "441695260"
click at [201, 248] on div "Select an Insurance" at bounding box center [192, 252] width 112 height 12
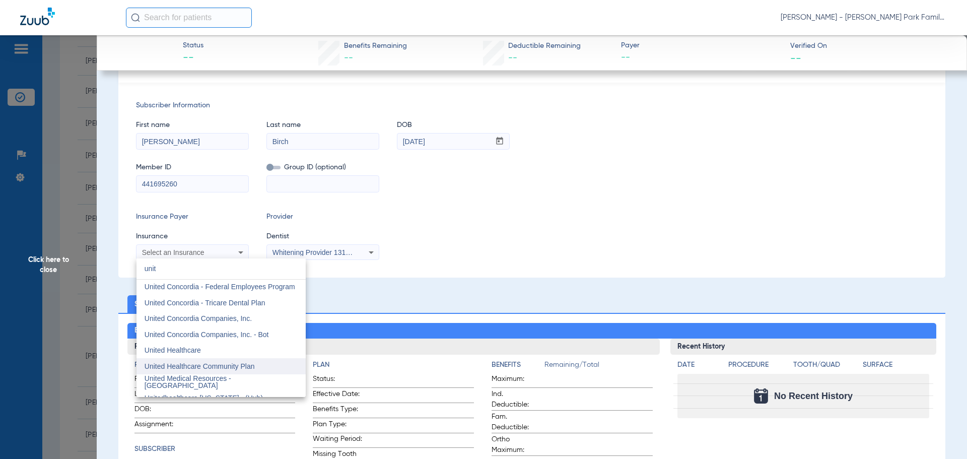
scroll to position [50, 0]
type input "unit"
click at [216, 332] on mat-option "United Healthcare" at bounding box center [220, 332] width 169 height 16
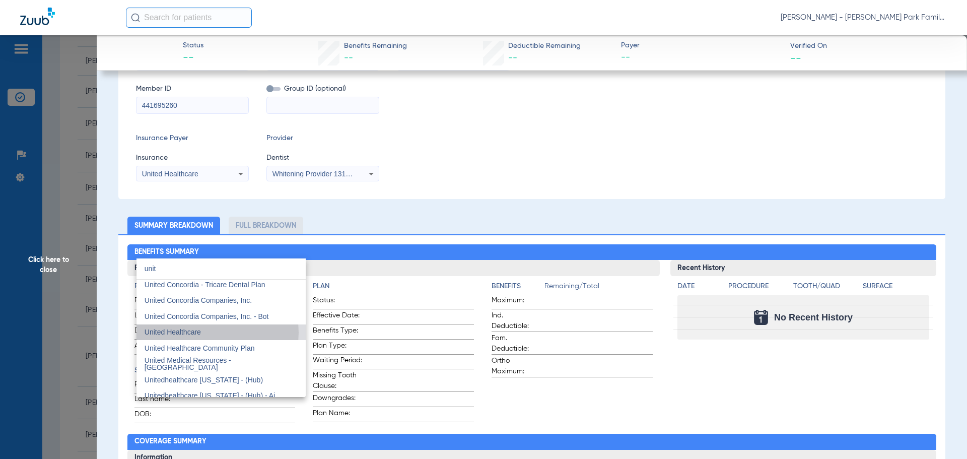
scroll to position [123, 0]
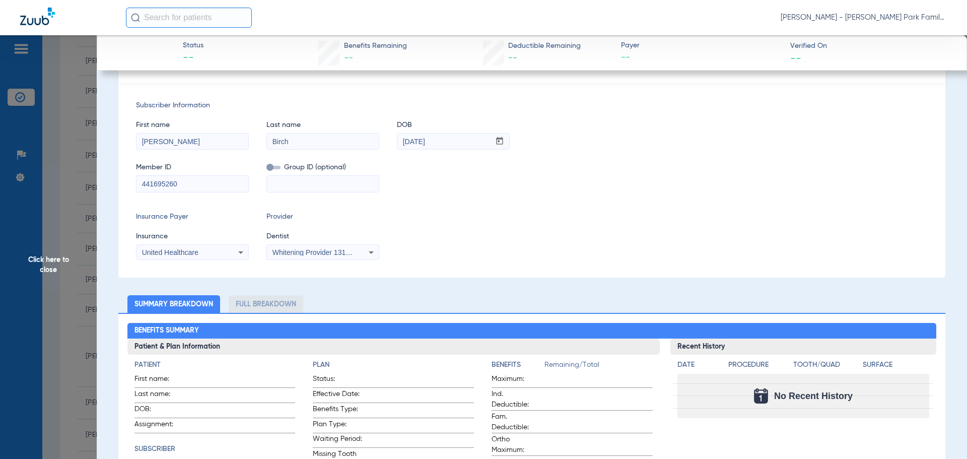
click at [353, 254] on span "Whitening Provider 1316149867" at bounding box center [322, 252] width 101 height 8
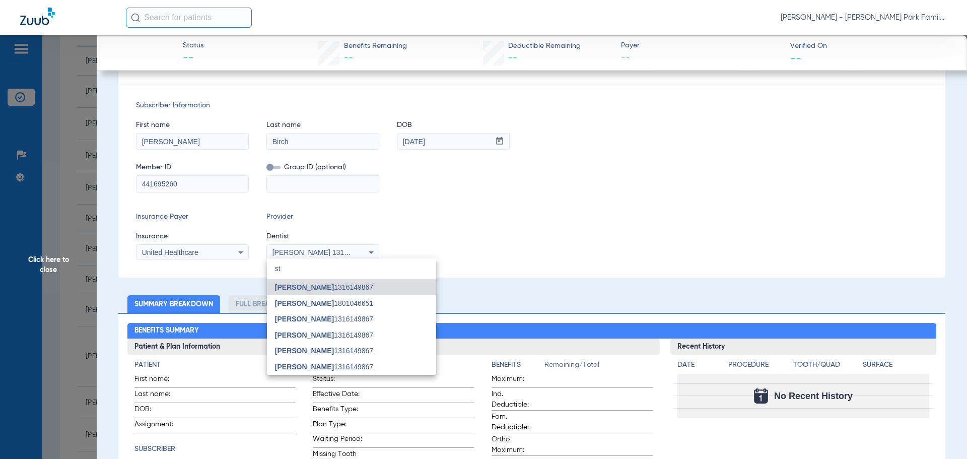
type input "s"
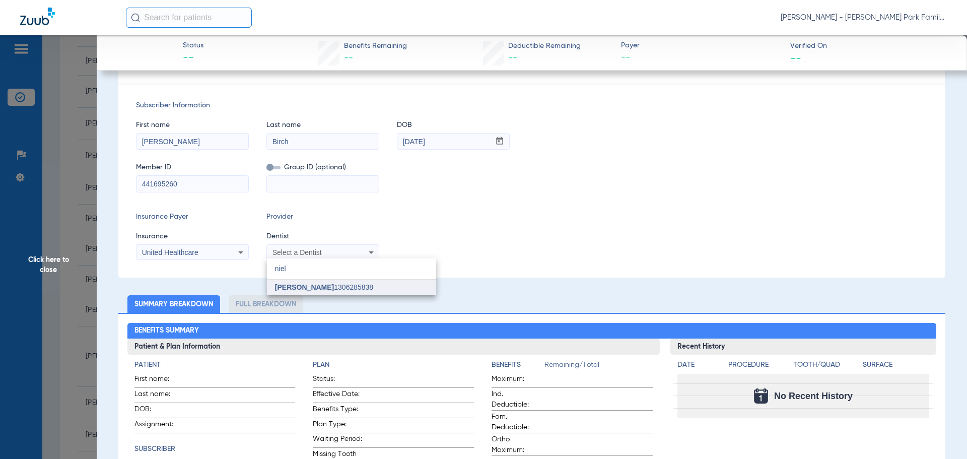
type input "niel"
click at [342, 288] on span "[PERSON_NAME] 1306285838" at bounding box center [324, 286] width 98 height 7
click at [395, 296] on ul "Summary Breakdown Full Breakdown" at bounding box center [531, 304] width 827 height 18
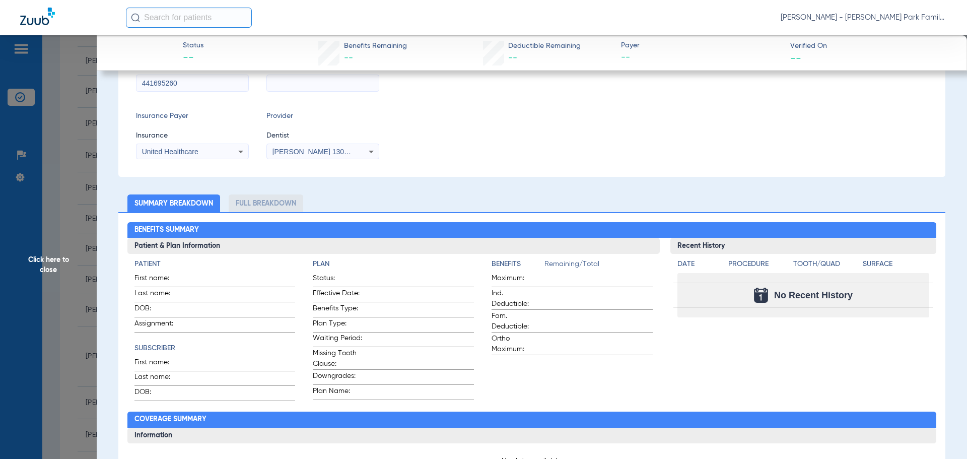
scroll to position [73, 0]
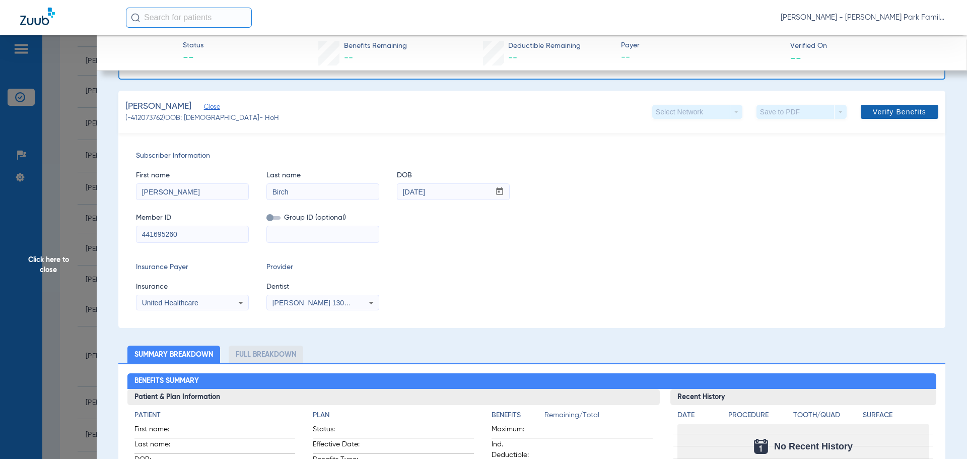
click at [906, 113] on span "Verify Benefits" at bounding box center [899, 112] width 53 height 8
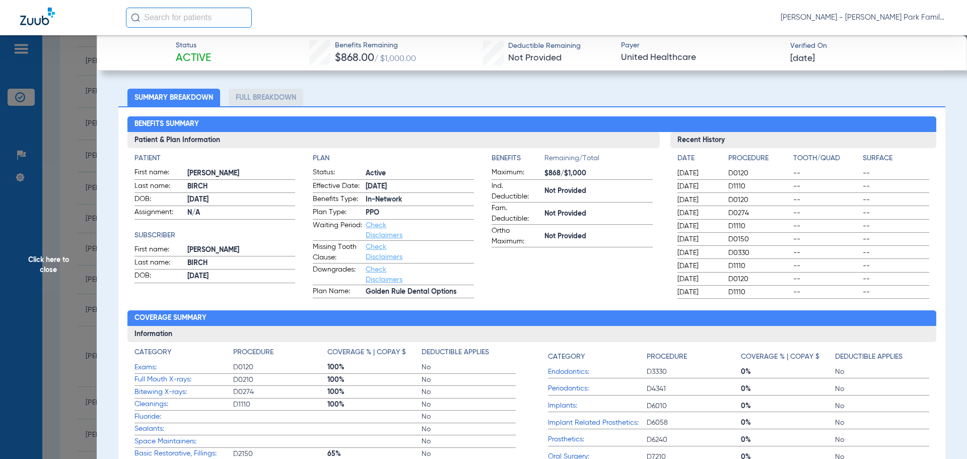
scroll to position [279, 0]
